Goal: Task Accomplishment & Management: Manage account settings

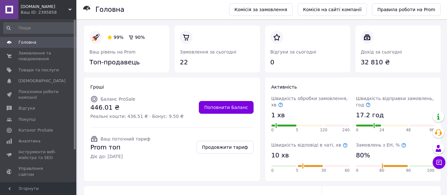
scroll to position [122, 0]
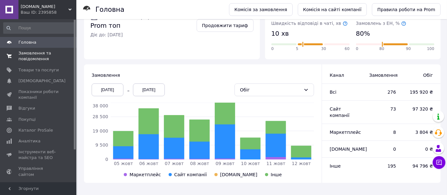
click at [34, 53] on span "Замовлення та повідомлення" at bounding box center [38, 55] width 40 height 11
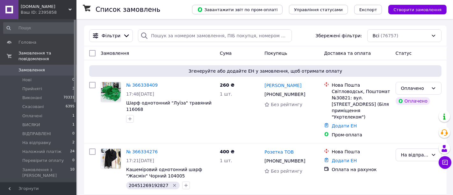
click at [415, 8] on span "Створити замовлення" at bounding box center [417, 9] width 48 height 5
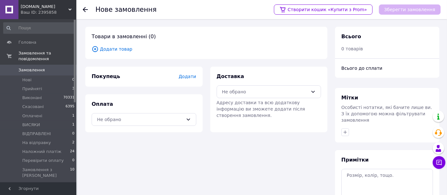
click at [112, 48] on span "Додати товар" at bounding box center [206, 49] width 229 height 7
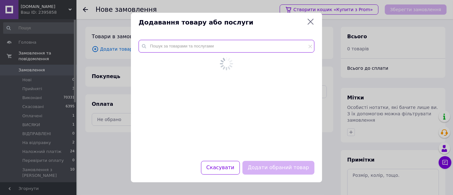
click at [164, 49] on input "text" at bounding box center [226, 46] width 176 height 13
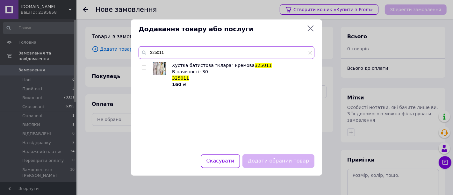
type input "325011"
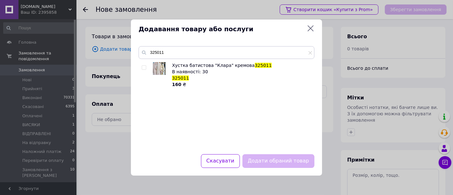
click at [143, 69] on input "checkbox" at bounding box center [144, 68] width 4 height 4
checkbox input "true"
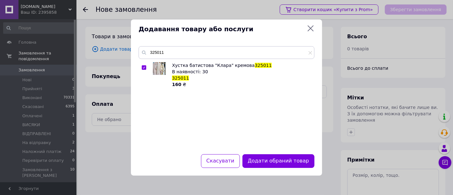
click at [262, 164] on button "Додати обраний товар" at bounding box center [278, 161] width 72 height 14
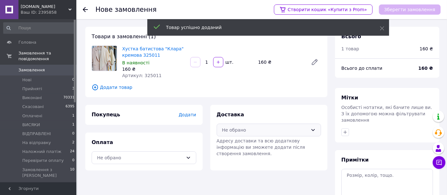
click at [249, 129] on div "Не обрано" at bounding box center [265, 129] width 86 height 7
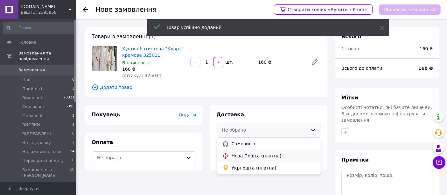
click at [255, 158] on span "Нова Пошта (платна)" at bounding box center [274, 155] width 84 height 6
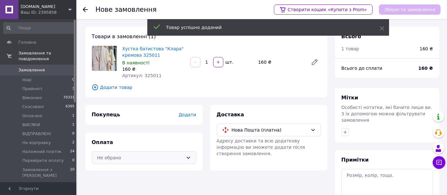
click at [180, 158] on div "Не обрано" at bounding box center [140, 157] width 86 height 7
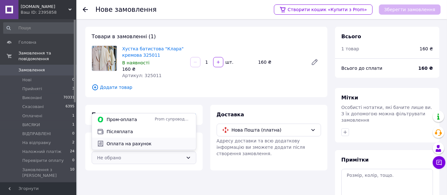
click at [123, 147] on div "Оплата на рахунок" at bounding box center [144, 143] width 96 height 7
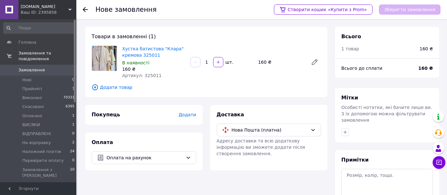
click at [190, 116] on span "Додати" at bounding box center [188, 114] width 18 height 5
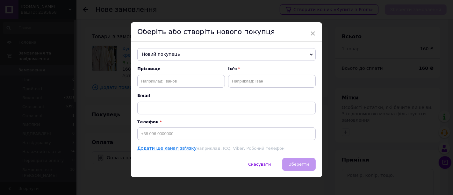
click at [192, 55] on span "Новий покупець" at bounding box center [226, 54] width 178 height 13
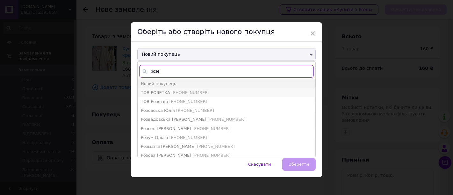
type input "розе"
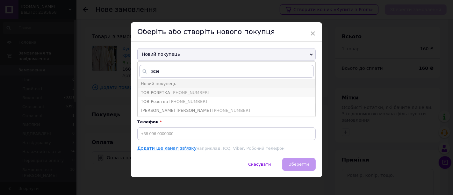
click at [173, 92] on span "+380687684141" at bounding box center [190, 92] width 38 height 5
type input "ТОВ РОЗЕТКА"
type input "+380687684141"
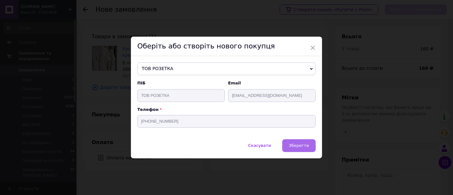
click at [310, 147] on button "Зберегти" at bounding box center [298, 145] width 33 height 13
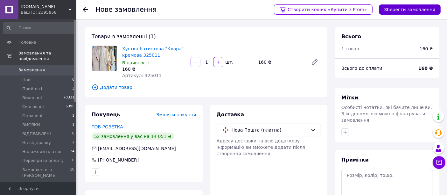
click at [404, 8] on button "Зберегти замовлення" at bounding box center [410, 9] width 62 height 10
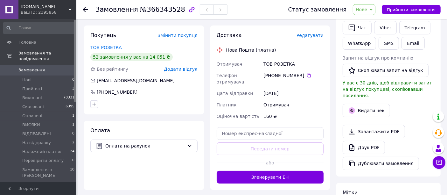
scroll to position [141, 0]
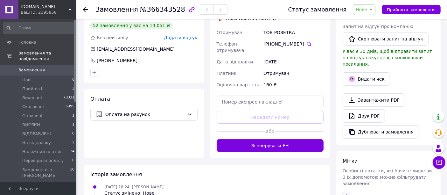
click at [348, 193] on icon "button" at bounding box center [346, 195] width 5 height 5
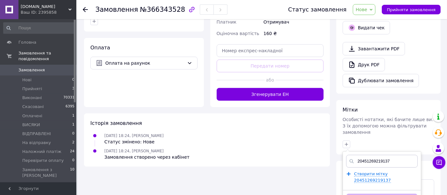
scroll to position [235, 0]
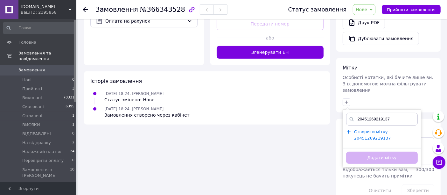
type input "20451269219137"
click at [375, 129] on span "Створити мітку 20451269219137" at bounding box center [372, 134] width 37 height 11
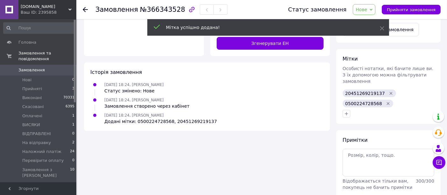
scroll to position [255, 0]
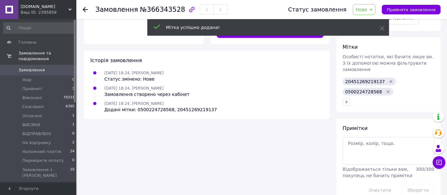
click at [387, 90] on icon "Видалити мітку" at bounding box center [388, 91] width 3 height 3
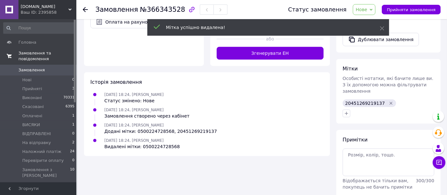
scroll to position [245, 0]
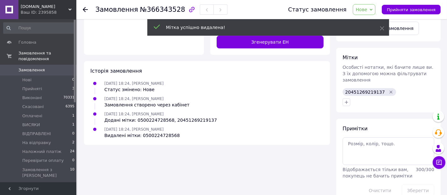
click at [32, 67] on span "Замовлення" at bounding box center [31, 70] width 26 height 6
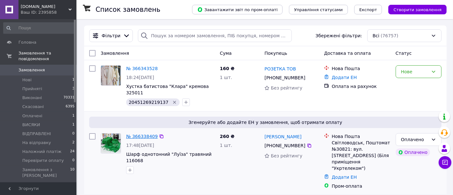
click at [144, 134] on link "№ 366338409" at bounding box center [142, 136] width 32 height 5
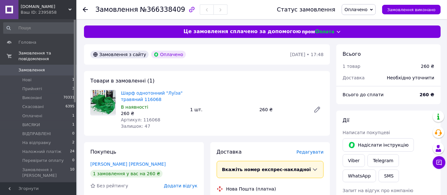
click at [366, 11] on span "Оплачено" at bounding box center [356, 9] width 23 height 5
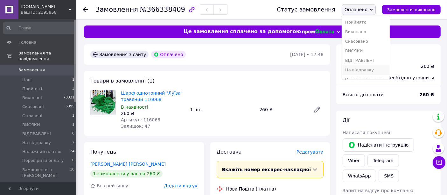
click at [369, 70] on li "На відправку" at bounding box center [366, 70] width 48 height 10
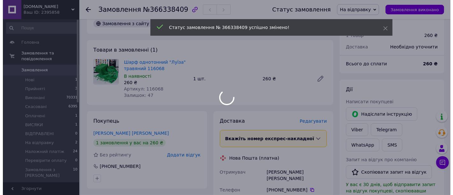
scroll to position [106, 0]
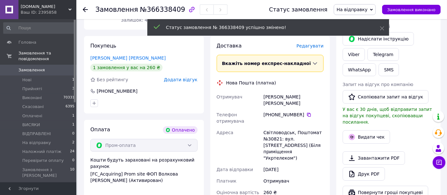
click at [317, 46] on span "Редагувати" at bounding box center [310, 45] width 27 height 5
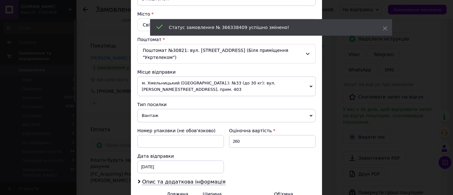
scroll to position [177, 0]
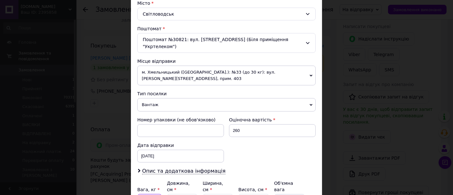
drag, startPoint x: 148, startPoint y: 185, endPoint x: 140, endPoint y: 183, distance: 7.8
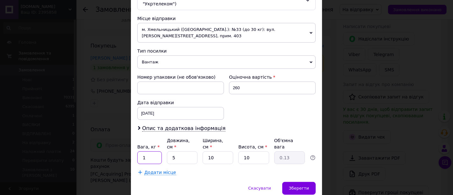
scroll to position [232, 0]
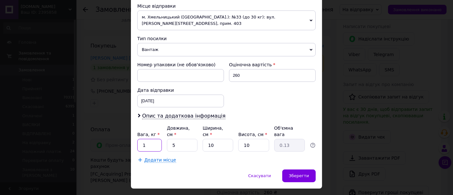
type input "1"
click at [292, 169] on div "Скасувати   Зберегти" at bounding box center [226, 178] width 191 height 19
click at [295, 173] on span "Зберегти" at bounding box center [299, 175] width 20 height 5
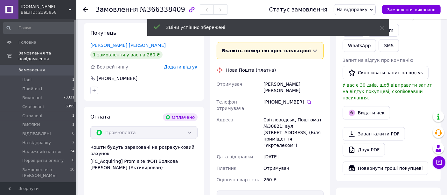
scroll to position [268, 0]
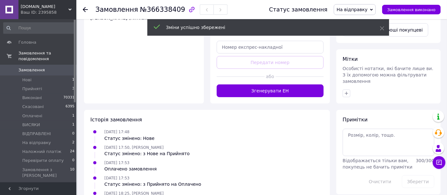
click at [285, 84] on button "Згенерувати ЕН" at bounding box center [270, 90] width 107 height 13
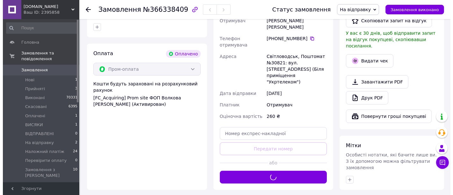
scroll to position [162, 0]
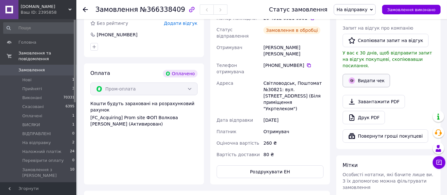
click at [362, 74] on button "Видати чек" at bounding box center [366, 80] width 47 height 13
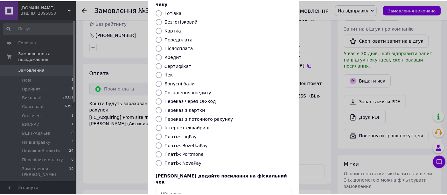
scroll to position [71, 0]
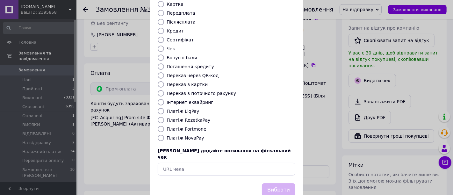
click at [199, 117] on label "Платіж RozetkaPay" at bounding box center [188, 119] width 44 height 5
click at [164, 117] on input "Платіж RozetkaPay" at bounding box center [161, 120] width 6 height 6
radio input "true"
click at [279, 183] on button "Вибрати" at bounding box center [278, 190] width 33 height 14
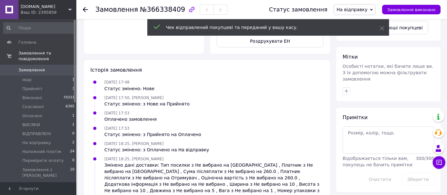
scroll to position [295, 0]
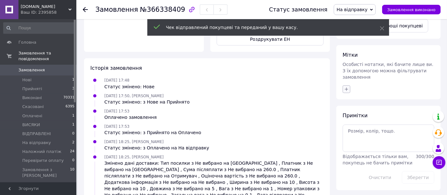
click at [345, 87] on icon "button" at bounding box center [346, 89] width 5 height 5
click at [348, 87] on icon "button" at bounding box center [346, 89] width 5 height 5
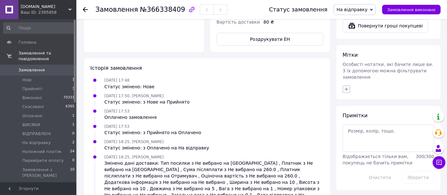
click at [348, 87] on icon "button" at bounding box center [346, 89] width 5 height 5
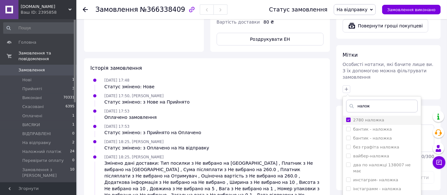
click at [348, 117] on input "2780 наложка" at bounding box center [348, 119] width 4 height 4
checkbox input "false"
click at [361, 194] on label "наложений" at bounding box center [365, 197] width 25 height 5
checkbox input "true"
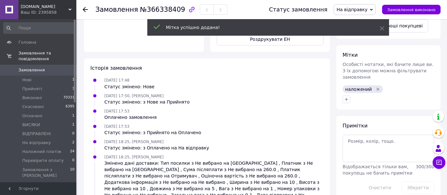
scroll to position [316, 0]
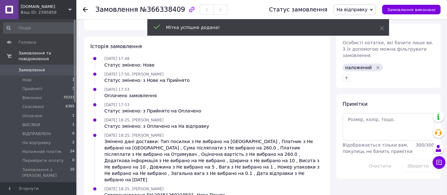
click at [34, 67] on span "Замовлення" at bounding box center [31, 70] width 26 height 6
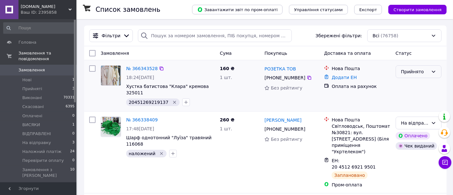
click at [411, 71] on div "Прийнято" at bounding box center [414, 71] width 27 height 7
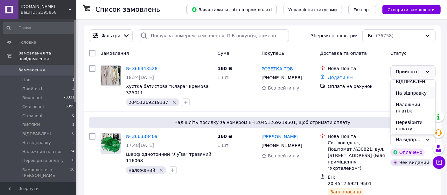
scroll to position [50, 0]
click at [413, 95] on li "На відправку" at bounding box center [413, 92] width 45 height 11
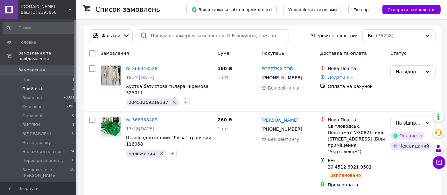
click at [41, 84] on li "Прийняті 3" at bounding box center [39, 88] width 78 height 9
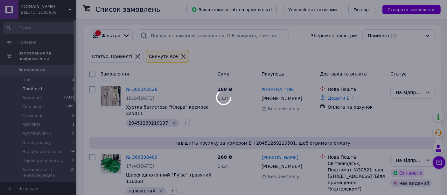
click at [40, 84] on li "Прийняті 3" at bounding box center [39, 88] width 78 height 9
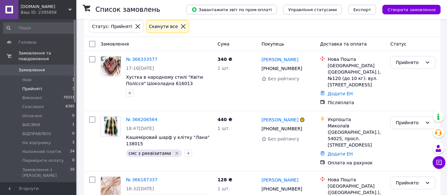
scroll to position [66, 0]
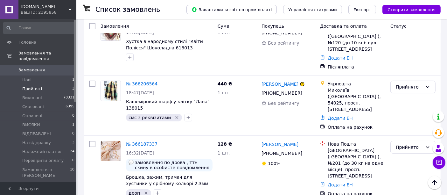
click at [56, 3] on div "PASHMINA.COM.UA Ваш ID: 2395858" at bounding box center [47, 9] width 58 height 19
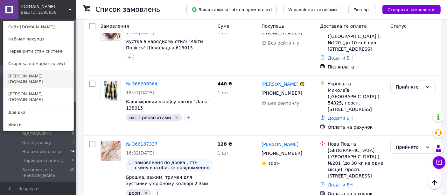
click at [33, 74] on link "[DOMAIN_NAME]" at bounding box center [39, 79] width 70 height 18
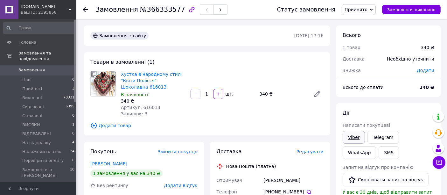
click at [357, 137] on link "Viber" at bounding box center [354, 137] width 22 height 13
click at [376, 6] on span "Прийнято" at bounding box center [359, 9] width 34 height 11
click at [374, 72] on li "На відправку" at bounding box center [366, 70] width 48 height 10
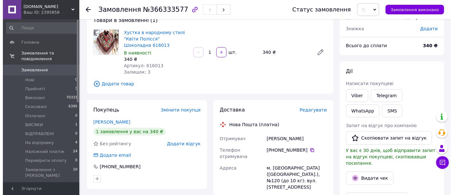
scroll to position [106, 0]
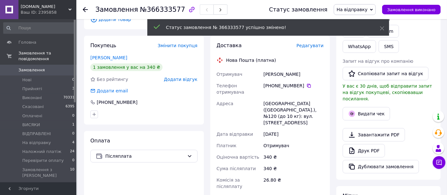
click at [312, 47] on span "Редагувати" at bounding box center [310, 45] width 27 height 5
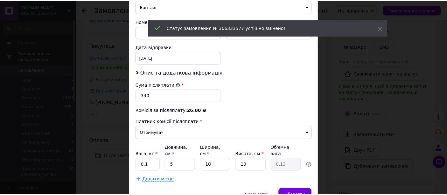
scroll to position [294, 0]
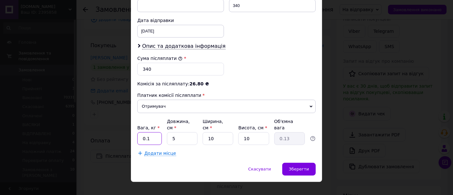
drag, startPoint x: 151, startPoint y: 129, endPoint x: 139, endPoint y: 125, distance: 11.6
click at [139, 132] on input "0.1" at bounding box center [149, 138] width 25 height 13
type input "1"
click at [298, 166] on span "Зберегти" at bounding box center [299, 168] width 20 height 5
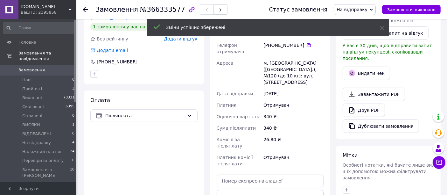
scroll to position [212, 0]
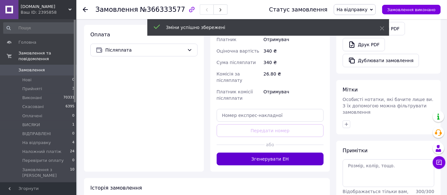
click at [283, 152] on button "Згенерувати ЕН" at bounding box center [270, 158] width 107 height 13
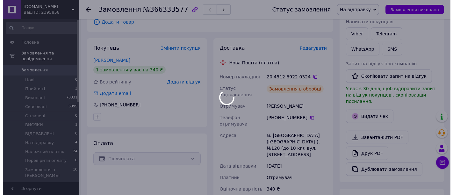
scroll to position [71, 0]
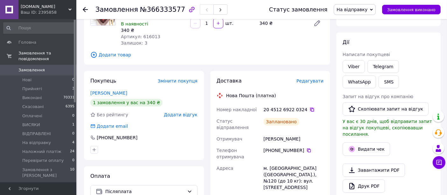
click at [310, 110] on icon at bounding box center [312, 109] width 5 height 5
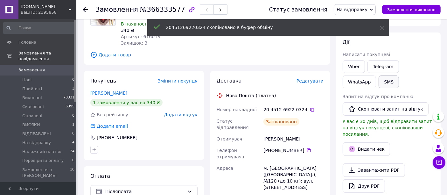
click at [379, 81] on button "SMS" at bounding box center [389, 81] width 20 height 13
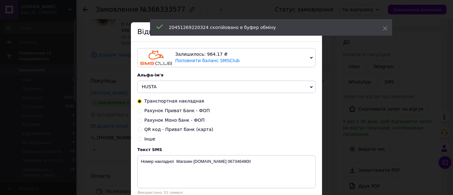
drag, startPoint x: 166, startPoint y: 86, endPoint x: 165, endPoint y: 89, distance: 3.6
click at [166, 87] on span "HUSTA" at bounding box center [226, 87] width 178 height 13
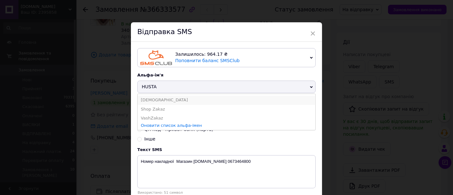
click at [159, 101] on li "PASHMINA" at bounding box center [227, 99] width 178 height 9
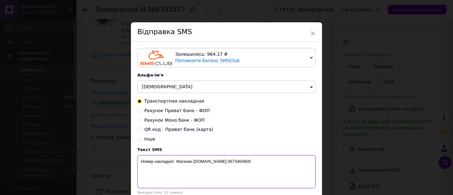
click at [173, 164] on textarea "Номер накладної Магазин PASHMINA.COM.UA 0673464800" at bounding box center [226, 171] width 178 height 33
paste textarea "20451269220324"
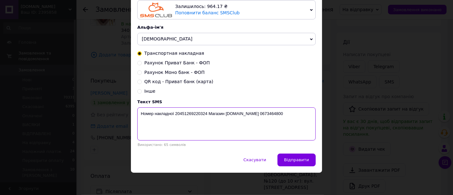
scroll to position [48, 0]
type textarea "Номер накладної 20451269220324 Магазин PASHMINA.COM.UA 0673464800"
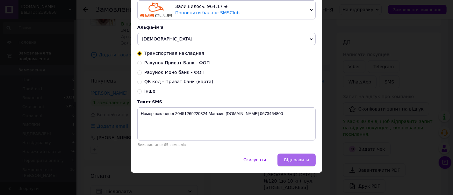
click at [297, 162] on span "Відправити" at bounding box center [296, 159] width 25 height 5
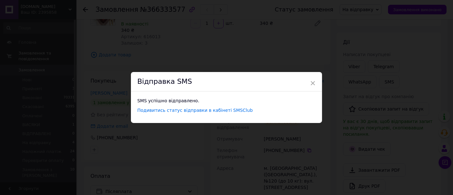
click at [400, 141] on div "× Відправка SMS SMS успішно відправлено. Подивитись статус відправки в кабінеті…" at bounding box center [226, 97] width 453 height 195
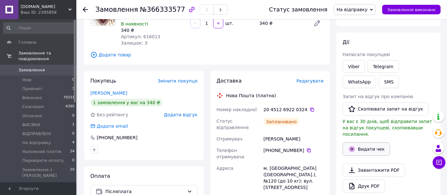
click at [380, 142] on button "Видати чек" at bounding box center [366, 148] width 47 height 13
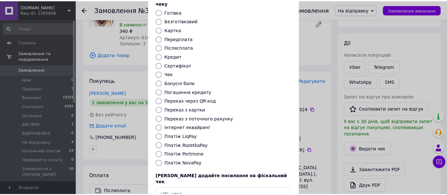
scroll to position [78, 0]
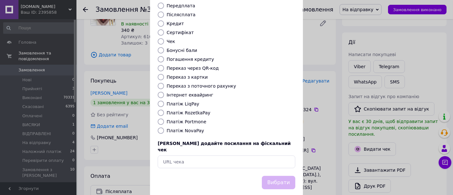
click at [195, 128] on label "Платіж NovaPay" at bounding box center [185, 130] width 38 height 5
click at [164, 127] on input "Платіж NovaPay" at bounding box center [161, 130] width 6 height 6
radio input "true"
click at [286, 176] on button "Вибрати" at bounding box center [278, 183] width 33 height 14
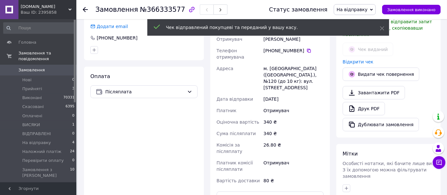
scroll to position [177, 0]
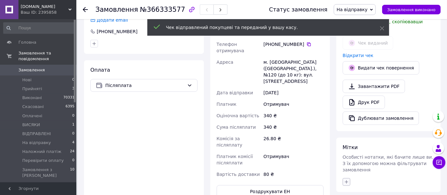
click at [347, 179] on icon "button" at bounding box center [346, 181] width 5 height 5
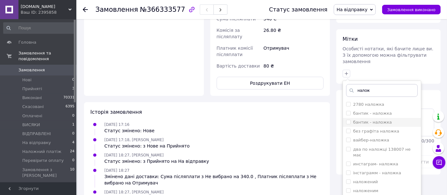
scroll to position [318, 0]
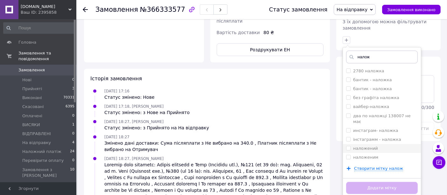
type input "налож"
click at [377, 145] on div "наложений" at bounding box center [382, 148] width 72 height 6
checkbox input "true"
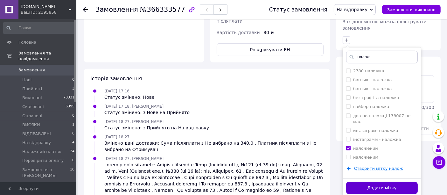
click at [385, 182] on button "Додати мітку" at bounding box center [382, 188] width 72 height 12
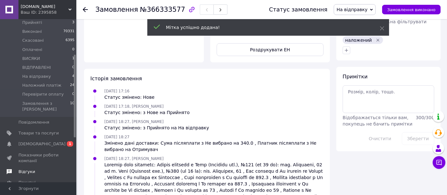
scroll to position [71, 0]
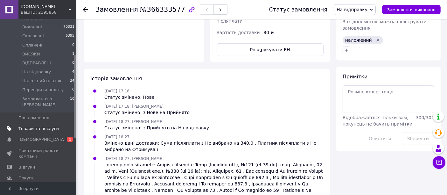
click at [36, 126] on span "Товари та послуги" at bounding box center [38, 129] width 40 height 6
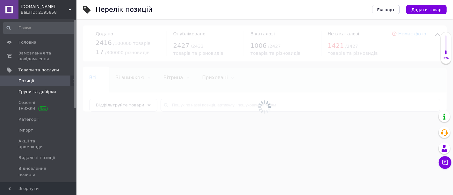
click at [45, 94] on span "Групи та добірки" at bounding box center [37, 92] width 38 height 6
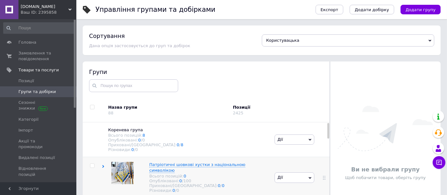
click at [103, 167] on icon at bounding box center [103, 166] width 3 height 3
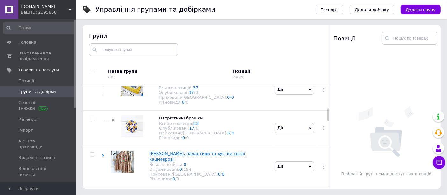
scroll to position [177, 0]
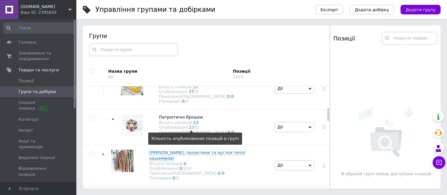
click at [189, 128] on link "17" at bounding box center [191, 127] width 5 height 5
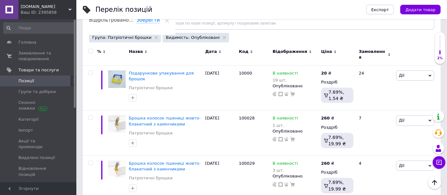
scroll to position [80, 0]
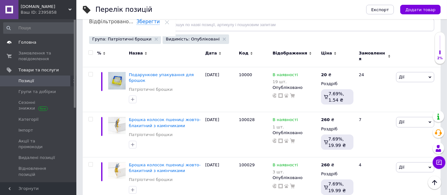
click at [39, 44] on span "Головна" at bounding box center [38, 42] width 40 height 6
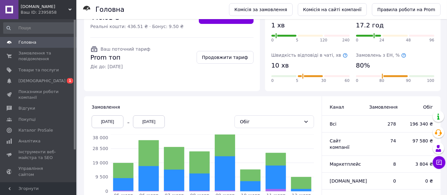
scroll to position [122, 0]
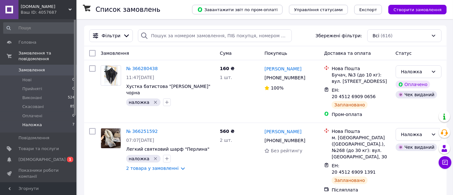
click at [32, 122] on span "Наложка" at bounding box center [32, 125] width 20 height 6
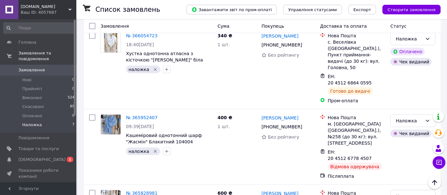
scroll to position [353, 0]
click at [381, 152] on icon at bounding box center [383, 154] width 5 height 5
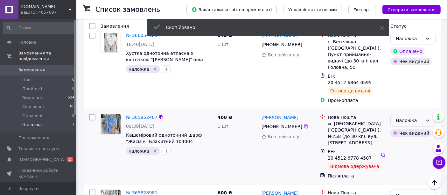
click at [418, 117] on div "Наложка" at bounding box center [409, 120] width 27 height 7
click at [411, 106] on li "Скасовано" at bounding box center [413, 104] width 45 height 11
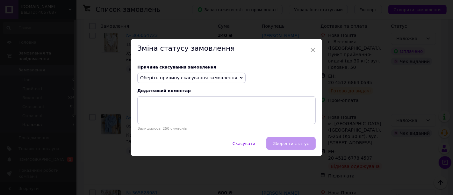
click at [199, 80] on span "Оберіть причину скасування замовлення" at bounding box center [188, 77] width 97 height 5
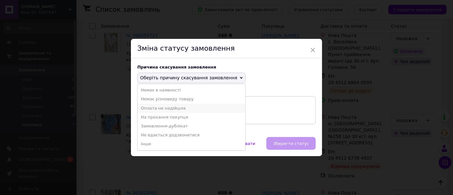
click at [163, 109] on li "Оплата не надійшла" at bounding box center [192, 108] width 108 height 9
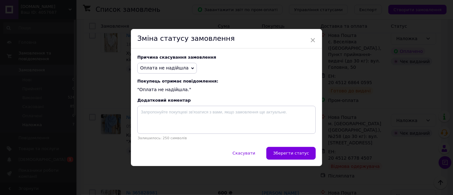
click at [291, 150] on button "Зберегти статус" at bounding box center [290, 153] width 49 height 13
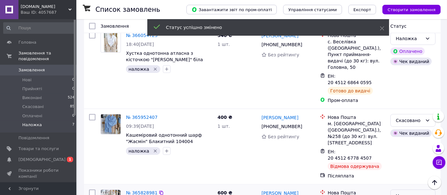
click at [410, 192] on div "Наложка" at bounding box center [409, 195] width 27 height 7
click at [410, 155] on li "Виконано" at bounding box center [413, 156] width 45 height 11
click at [44, 6] on span "[DOMAIN_NAME]" at bounding box center [45, 7] width 48 height 6
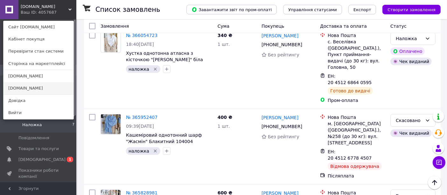
click at [27, 88] on link "[DOMAIN_NAME]" at bounding box center [39, 88] width 70 height 12
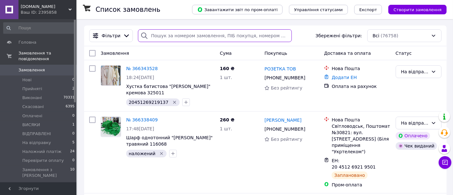
click at [183, 39] on input "search" at bounding box center [215, 35] width 154 height 13
paste input "20451267784507"
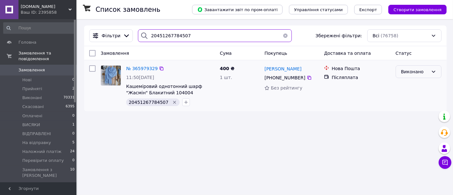
type input "20451267784507"
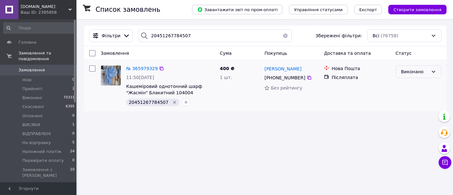
click at [414, 70] on div "Виконано" at bounding box center [414, 71] width 27 height 7
click at [416, 119] on li "ВИСЯКИ" at bounding box center [418, 119] width 45 height 11
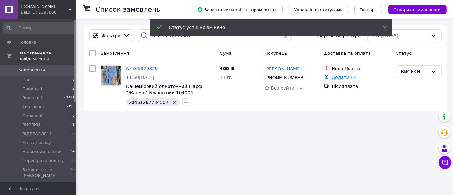
click at [51, 10] on div "[DOMAIN_NAME] Ваш ID: 2395858" at bounding box center [47, 9] width 58 height 19
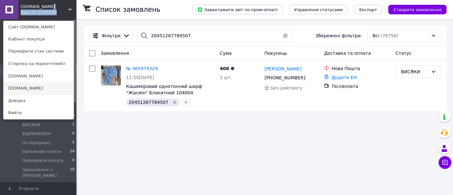
click at [37, 88] on link "[PERSON_NAME][DOMAIN_NAME]" at bounding box center [39, 88] width 70 height 12
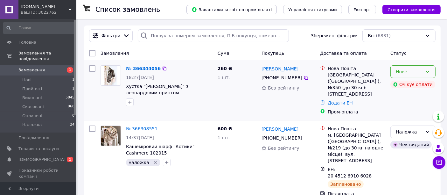
click at [424, 70] on div "Нове" at bounding box center [413, 71] width 45 height 13
click at [413, 87] on li "Прийнято" at bounding box center [413, 85] width 45 height 11
click at [36, 122] on span "Наложка" at bounding box center [32, 125] width 20 height 6
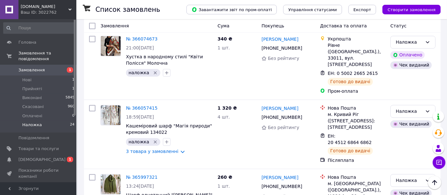
scroll to position [1202, 0]
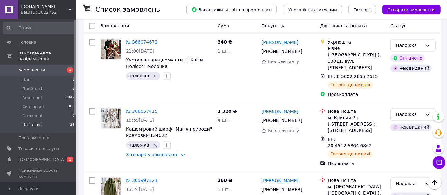
click at [402, 128] on li "Виконано" at bounding box center [413, 123] width 45 height 11
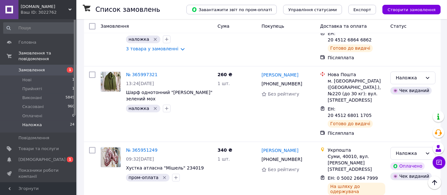
scroll to position [1308, 0]
click at [412, 150] on li "Скасовано" at bounding box center [413, 148] width 45 height 11
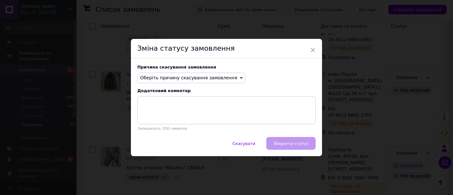
click at [210, 81] on span "Оберіть причину скасування замовлення" at bounding box center [191, 78] width 108 height 11
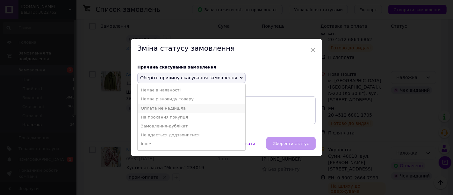
click at [168, 109] on li "Оплата не надійшла" at bounding box center [192, 108] width 108 height 9
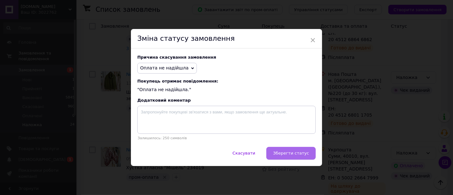
click at [298, 157] on button "Зберегти статус" at bounding box center [290, 153] width 49 height 13
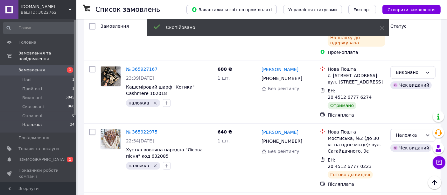
scroll to position [1477, 0]
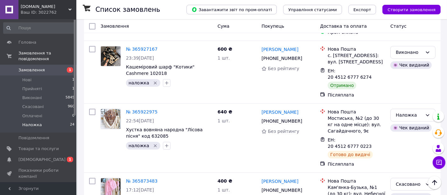
click at [55, 9] on span "[DOMAIN_NAME]" at bounding box center [45, 7] width 48 height 6
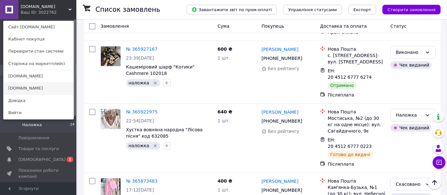
click at [39, 91] on link "[DOMAIN_NAME]" at bounding box center [39, 88] width 70 height 12
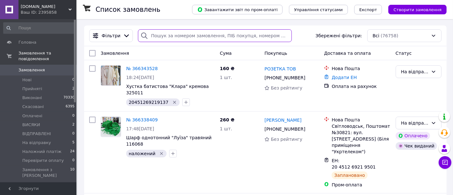
click at [229, 38] on input "search" at bounding box center [215, 35] width 154 height 13
paste input "20451267437737"
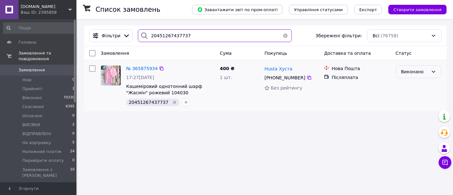
type input "20451267437737"
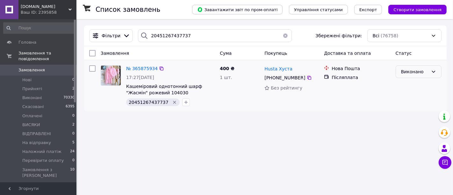
click at [406, 72] on div "Виконано" at bounding box center [414, 71] width 27 height 7
click at [420, 117] on li "ВИСЯКИ" at bounding box center [418, 119] width 45 height 11
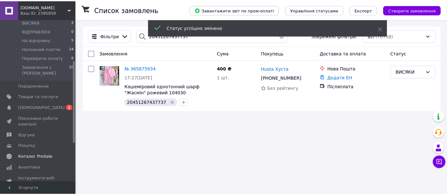
scroll to position [106, 0]
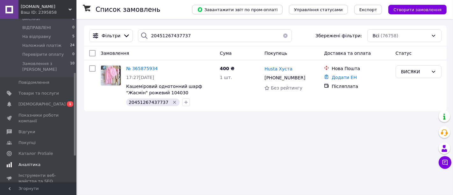
click at [27, 162] on span "Аналітика" at bounding box center [29, 165] width 22 height 6
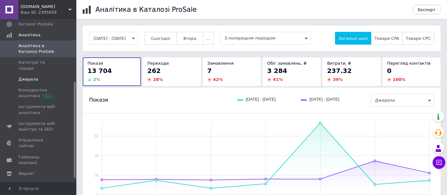
click at [35, 77] on link "Джерела" at bounding box center [39, 79] width 78 height 11
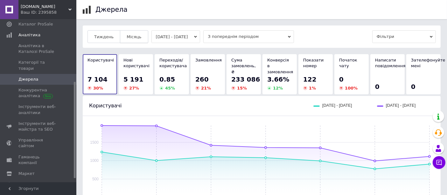
click at [127, 38] on span "Місяць" at bounding box center [134, 36] width 15 height 5
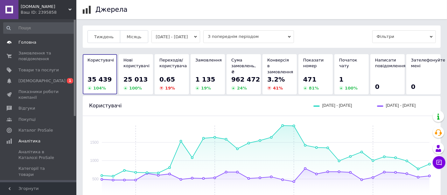
click at [30, 44] on span "Головна" at bounding box center [27, 42] width 18 height 6
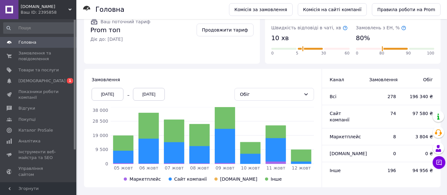
scroll to position [122, 0]
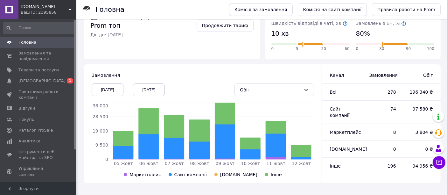
click at [116, 89] on div "[DATE]" at bounding box center [108, 89] width 32 height 13
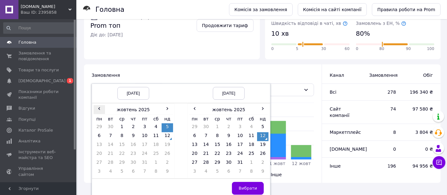
click at [99, 106] on span "‹" at bounding box center [99, 108] width 11 height 6
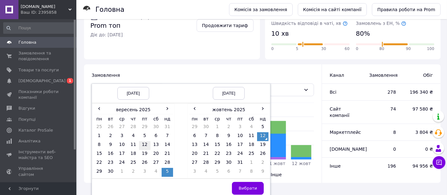
click at [142, 146] on td "12" at bounding box center [144, 145] width 11 height 9
click at [240, 187] on button "Вибрати" at bounding box center [248, 188] width 32 height 13
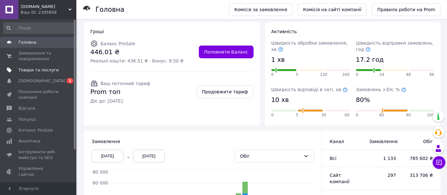
scroll to position [15, 0]
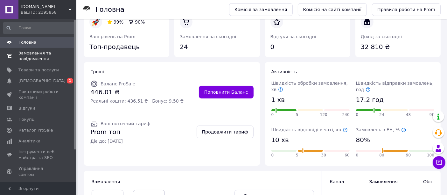
click at [37, 60] on span "Замовлення та повідомлення" at bounding box center [38, 55] width 40 height 11
